Goal: Information Seeking & Learning: Learn about a topic

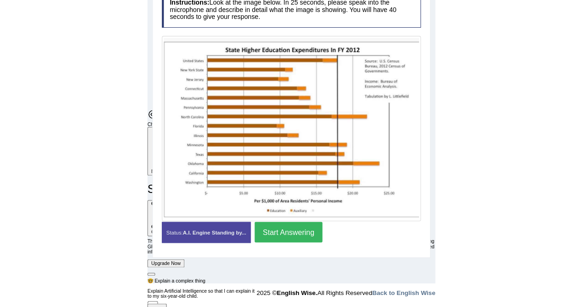
scroll to position [190, 0]
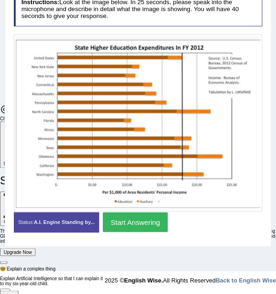
click at [161, 219] on button "Start Answering" at bounding box center [135, 222] width 65 height 20
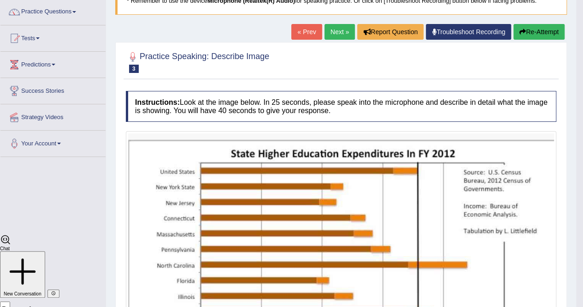
scroll to position [0, 0]
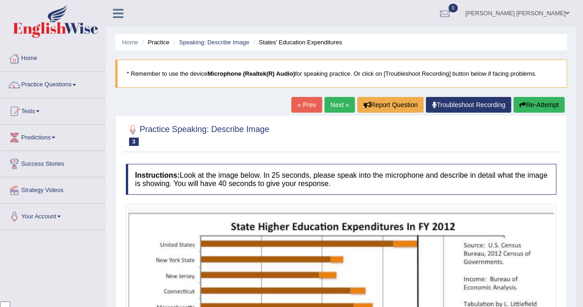
click at [340, 106] on link "Next »" at bounding box center [340, 105] width 30 height 16
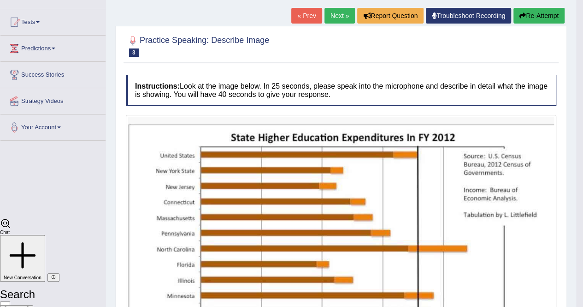
scroll to position [92, 0]
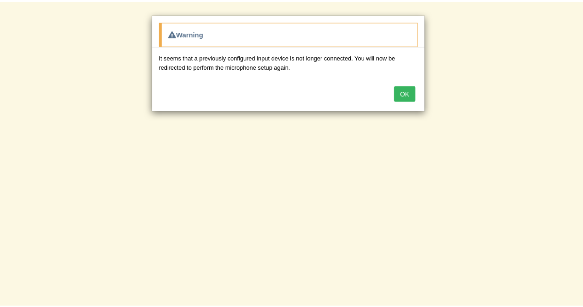
scroll to position [2139, 0]
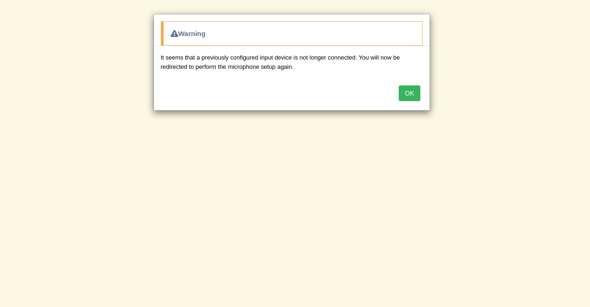
click at [406, 90] on button "OK" at bounding box center [409, 93] width 21 height 16
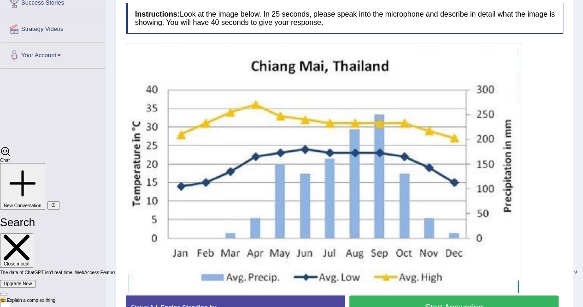
scroll to position [147, 0]
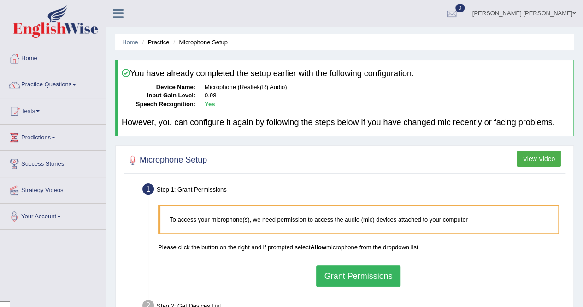
click at [364, 272] on button "Grant Permissions" at bounding box center [358, 275] width 84 height 21
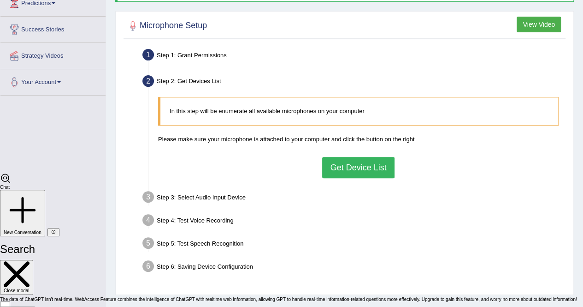
scroll to position [138, 0]
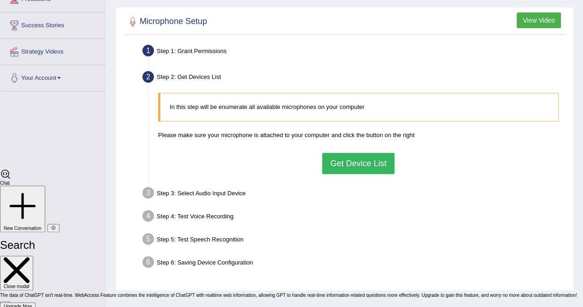
click at [356, 161] on button "Get Device List" at bounding box center [358, 163] width 72 height 21
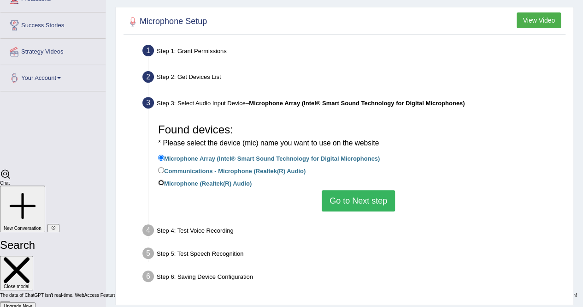
click at [161, 181] on input "Microphone (Realtek(R) Audio)" at bounding box center [161, 182] width 6 height 6
radio input "true"
click at [355, 197] on button "Go to Next step" at bounding box center [358, 200] width 73 height 21
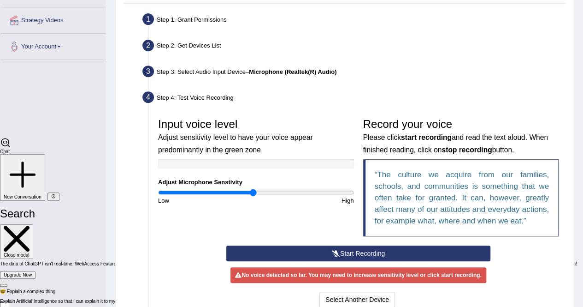
scroll to position [184, 0]
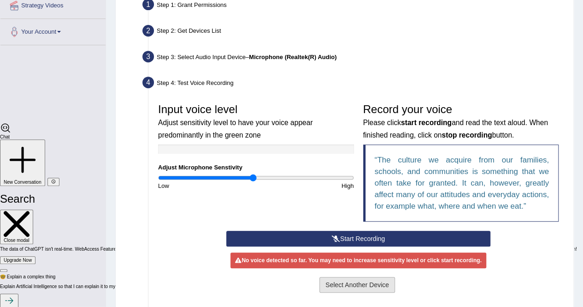
click at [363, 286] on button "Select Another Device" at bounding box center [358, 285] width 76 height 16
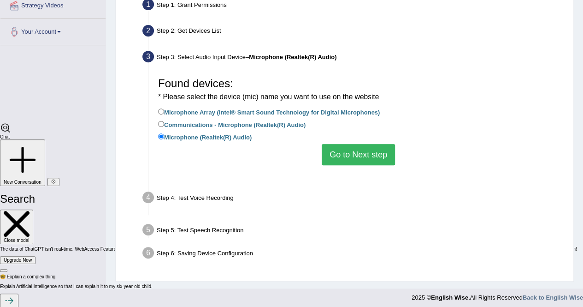
scroll to position [177, 0]
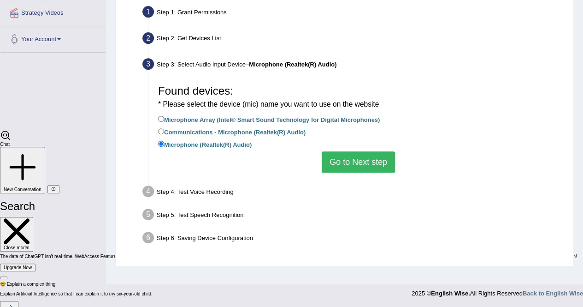
click at [163, 126] on label "Communications - Microphone (Realtek(R) Audio)" at bounding box center [232, 131] width 148 height 10
click at [163, 128] on input "Communications - Microphone (Realtek(R) Audio)" at bounding box center [161, 131] width 6 height 6
radio input "true"
click at [360, 155] on button "Go to Next step" at bounding box center [358, 161] width 73 height 21
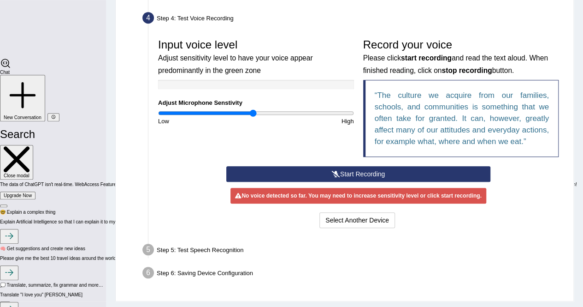
scroll to position [269, 0]
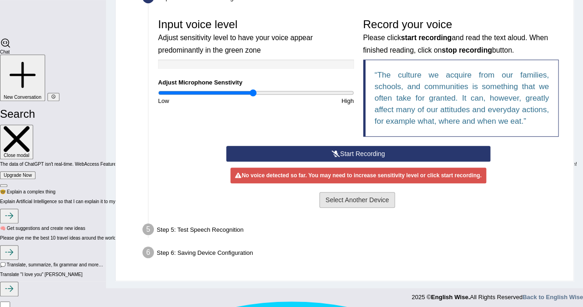
click at [355, 201] on button "Select Another Device" at bounding box center [358, 200] width 76 height 16
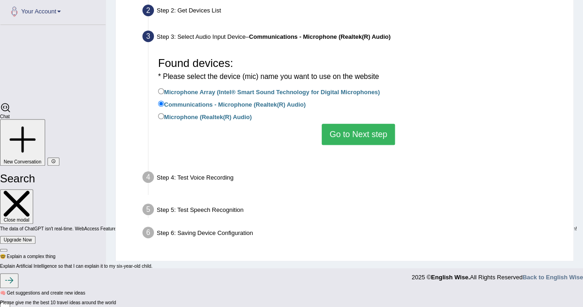
scroll to position [177, 0]
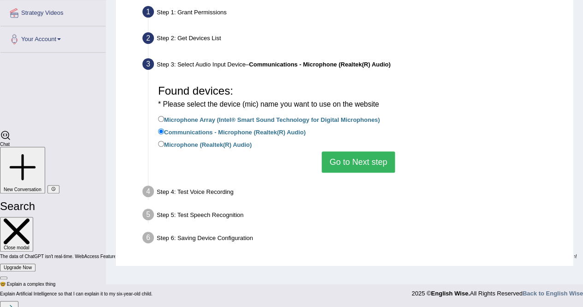
click at [164, 146] on label "Microphone (Realtek(R) Audio)" at bounding box center [205, 144] width 94 height 10
click at [164, 146] on input "Microphone (Realtek(R) Audio)" at bounding box center [161, 144] width 6 height 6
radio input "true"
click at [162, 132] on input "Communications - Microphone (Realtek(R) Audio)" at bounding box center [161, 131] width 6 height 6
radio input "true"
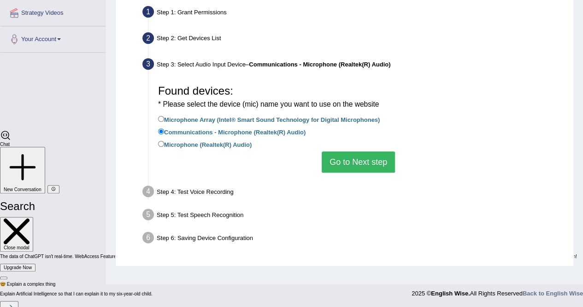
click at [338, 162] on button "Go to Next step" at bounding box center [358, 161] width 73 height 21
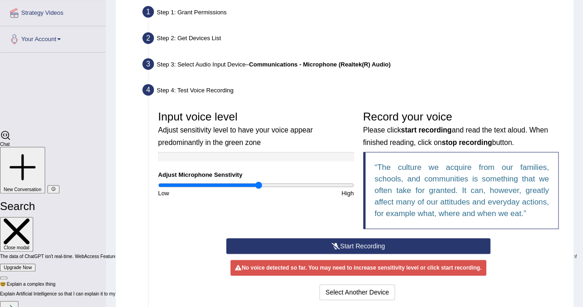
drag, startPoint x: 253, startPoint y: 184, endPoint x: 259, endPoint y: 185, distance: 5.6
type input "1.04"
click at [259, 185] on input "range" at bounding box center [256, 184] width 196 height 7
click at [345, 244] on button "Start Recording" at bounding box center [358, 246] width 264 height 16
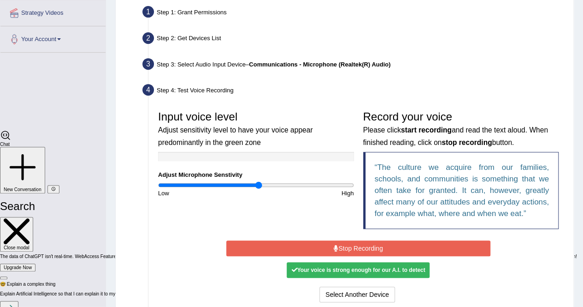
click at [347, 243] on button "Stop Recording" at bounding box center [358, 248] width 264 height 16
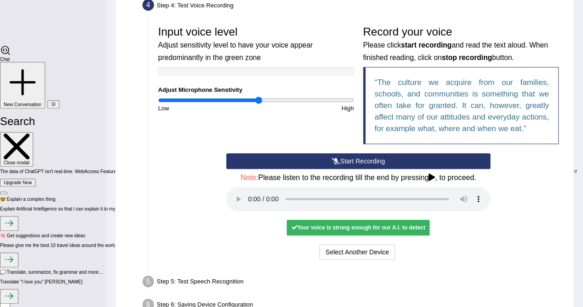
scroll to position [269, 0]
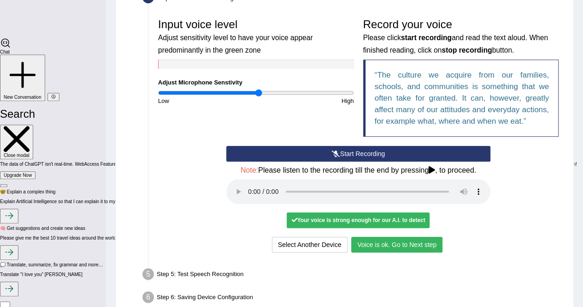
click at [395, 250] on button "Voice is ok. Go to Next step" at bounding box center [396, 245] width 91 height 16
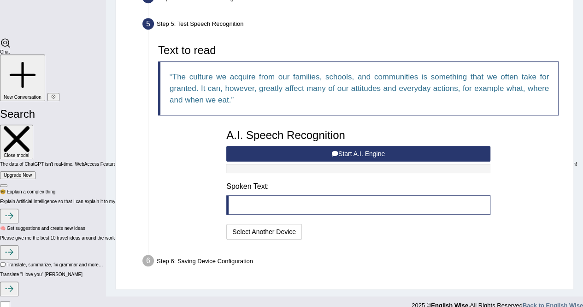
click at [332, 155] on icon at bounding box center [335, 153] width 6 height 6
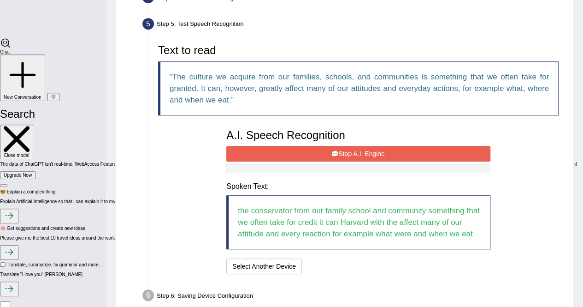
click at [356, 154] on button "Stop A.I. Engine" at bounding box center [358, 154] width 264 height 16
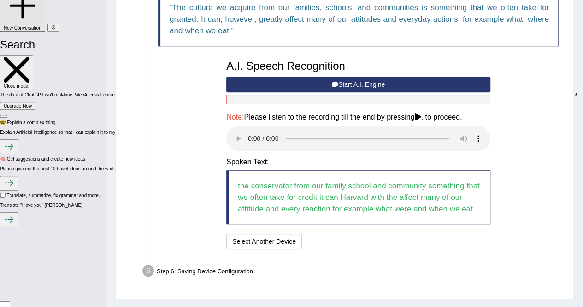
scroll to position [359, 0]
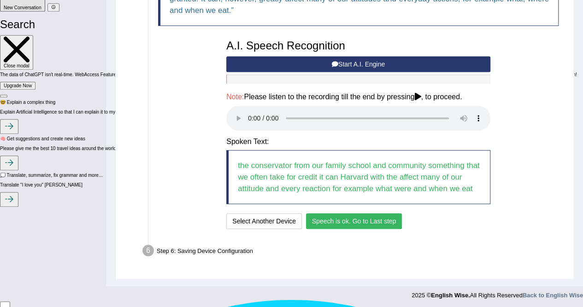
click at [314, 221] on button "Speech is ok. Go to Last step" at bounding box center [354, 221] width 96 height 16
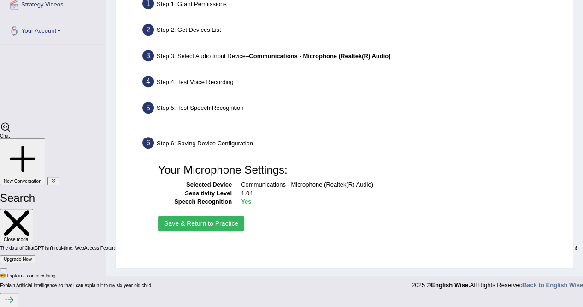
scroll to position [177, 0]
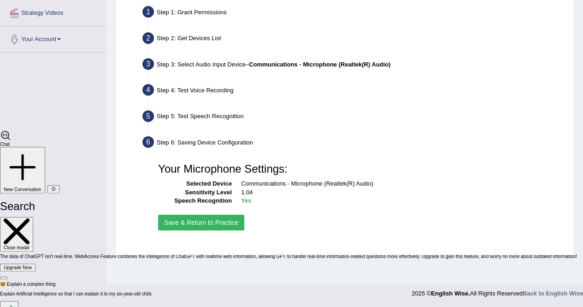
click at [232, 223] on button "Save & Return to Practice" at bounding box center [201, 222] width 86 height 16
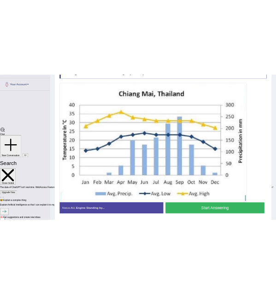
scroll to position [181, 0]
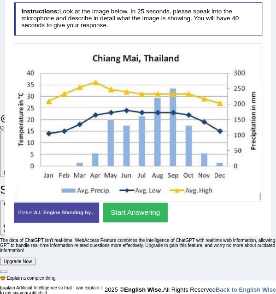
click at [135, 213] on button "Start Answering" at bounding box center [135, 212] width 65 height 20
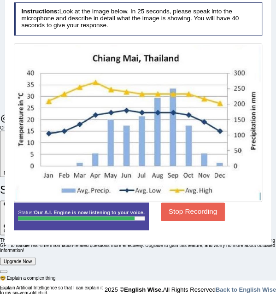
click at [199, 212] on button "Stop Recording" at bounding box center [193, 211] width 64 height 18
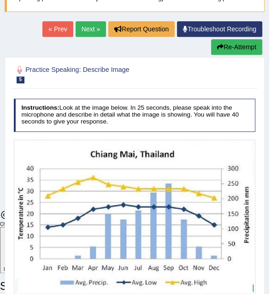
scroll to position [0, 0]
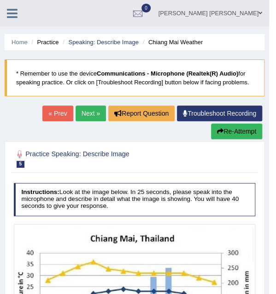
click at [225, 133] on button "Re-Attempt" at bounding box center [236, 132] width 51 height 16
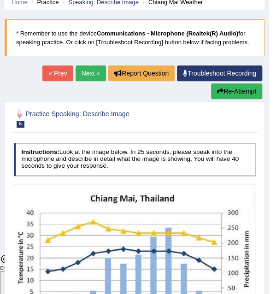
scroll to position [138, 0]
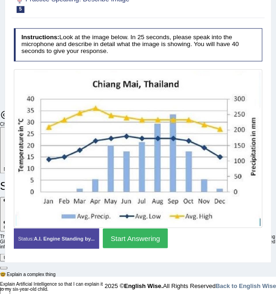
scroll to position [2152, 0]
click at [141, 237] on button "Start Answering" at bounding box center [135, 238] width 65 height 20
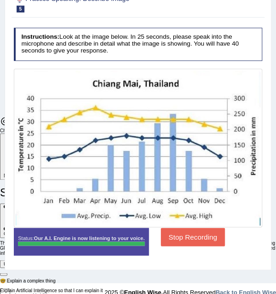
click at [176, 236] on button "Stop Recording" at bounding box center [193, 237] width 64 height 18
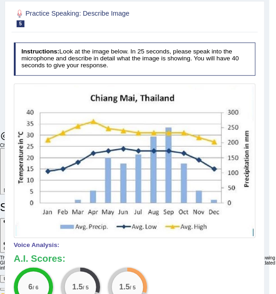
scroll to position [110, 0]
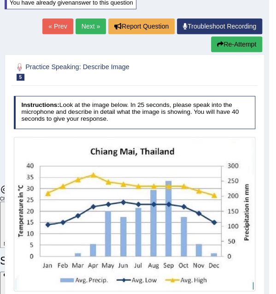
click at [81, 24] on link "Next »" at bounding box center [91, 26] width 30 height 16
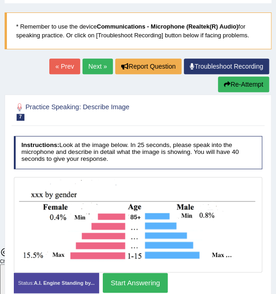
scroll to position [46, 0]
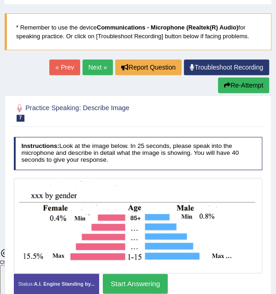
click at [88, 67] on link "Next »" at bounding box center [98, 67] width 30 height 16
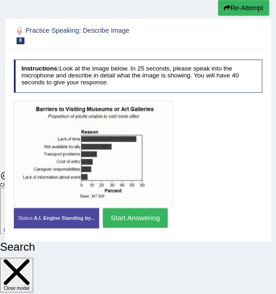
scroll to position [138, 0]
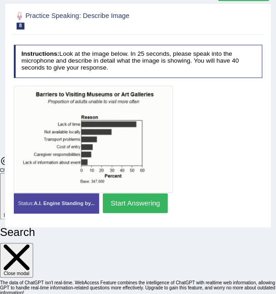
click at [143, 204] on button "Start Answering" at bounding box center [135, 203] width 65 height 20
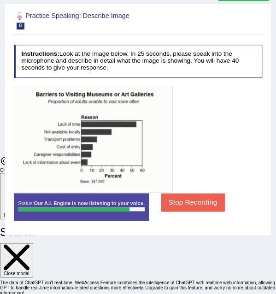
click at [170, 198] on button "Stop Recording" at bounding box center [193, 202] width 64 height 18
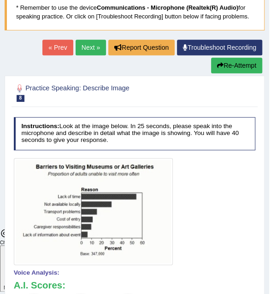
scroll to position [52, 0]
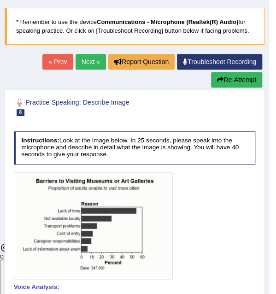
click at [83, 61] on link "Next »" at bounding box center [91, 62] width 30 height 16
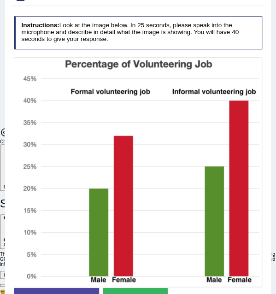
scroll to position [181, 0]
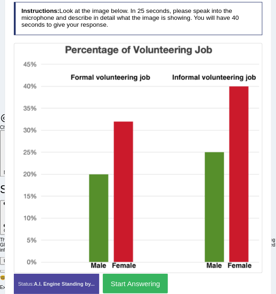
click at [153, 286] on button "Start Answering" at bounding box center [135, 283] width 65 height 20
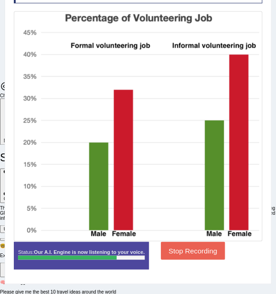
scroll to position [227, 0]
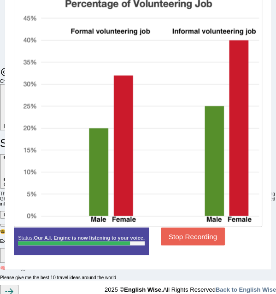
click at [188, 233] on button "Stop Recording" at bounding box center [193, 236] width 64 height 18
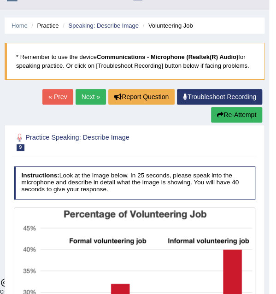
scroll to position [0, 0]
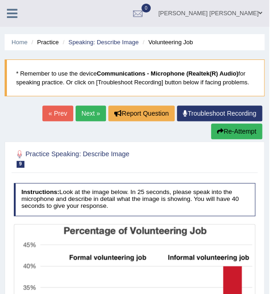
click at [86, 108] on link "Next »" at bounding box center [91, 114] width 30 height 16
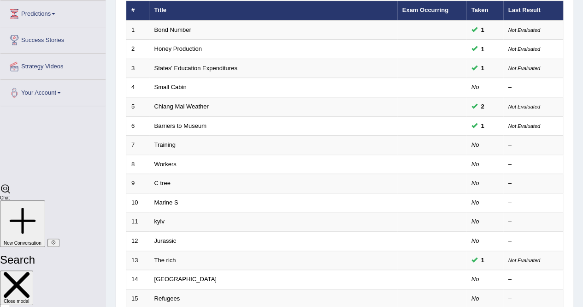
scroll to position [138, 0]
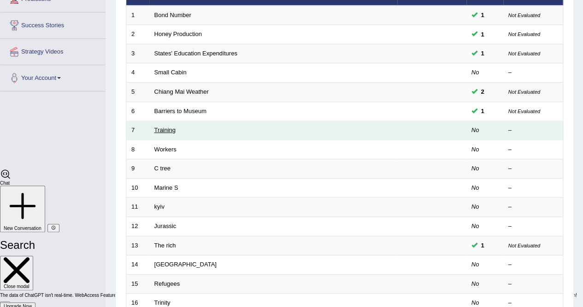
click at [168, 128] on link "Training" at bounding box center [164, 129] width 21 height 7
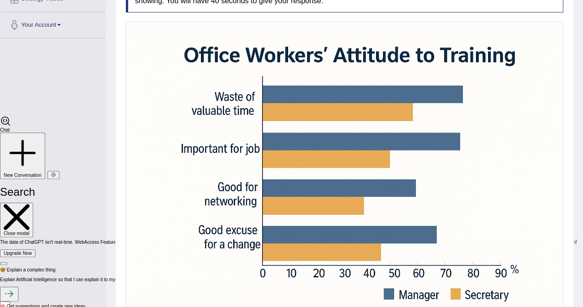
scroll to position [177, 0]
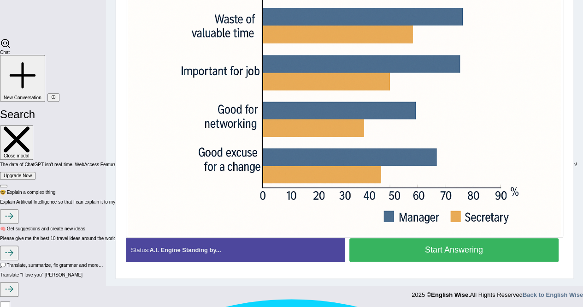
scroll to position [223, 0]
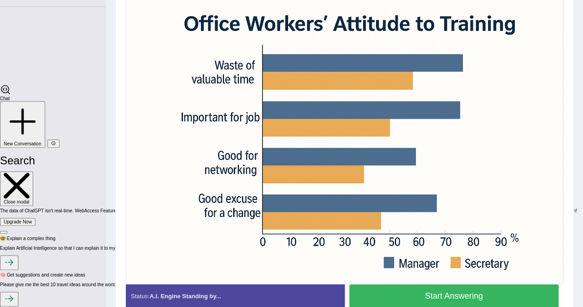
click at [428, 292] on button "Start Answering" at bounding box center [454, 296] width 210 height 24
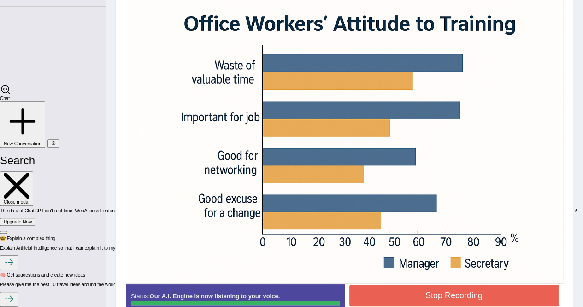
click at [428, 293] on button "Stop Recording" at bounding box center [454, 294] width 210 height 21
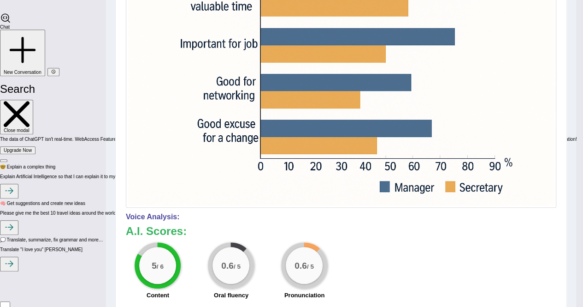
scroll to position [315, 0]
